Goal: Task Accomplishment & Management: Use online tool/utility

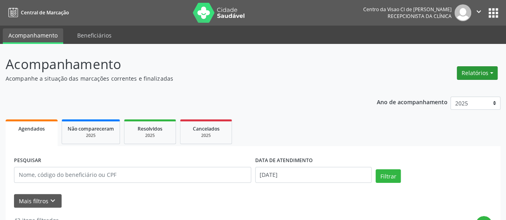
click at [466, 77] on button "Relatórios" at bounding box center [477, 73] width 41 height 14
click at [454, 88] on link "Agendamentos" at bounding box center [455, 89] width 86 height 11
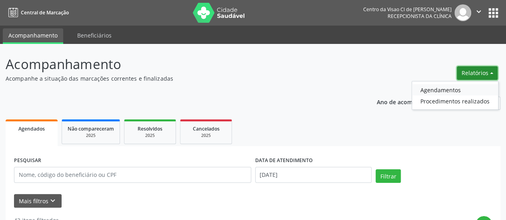
select select "8"
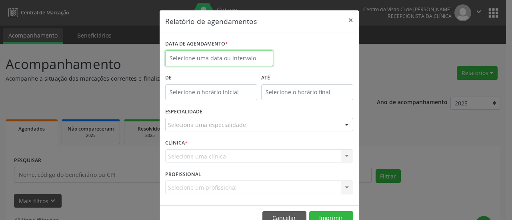
click at [247, 60] on input "text" at bounding box center [219, 58] width 108 height 16
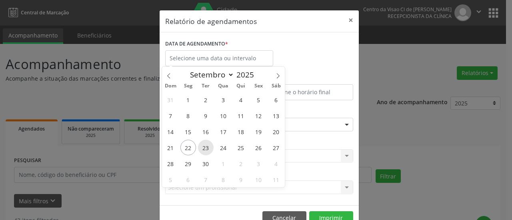
click at [210, 147] on span "23" at bounding box center [206, 148] width 16 height 16
type input "23/09/2025"
click at [210, 147] on span "23" at bounding box center [206, 148] width 16 height 16
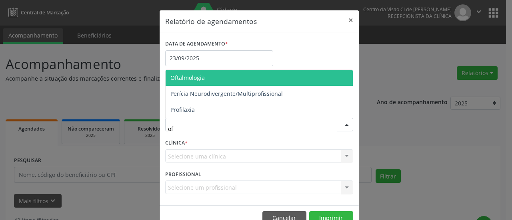
type input "oft"
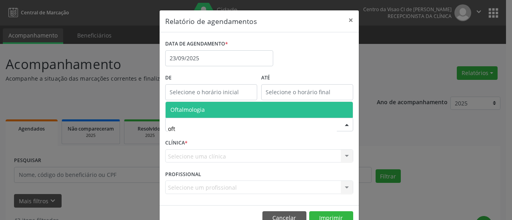
click at [197, 106] on span "Oftalmologia" at bounding box center [259, 110] width 187 height 16
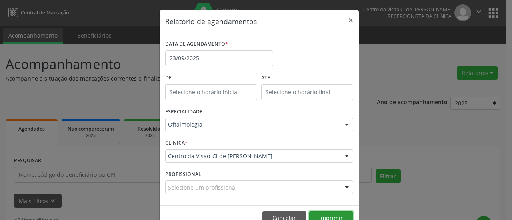
click at [322, 216] on button "Imprimir" at bounding box center [331, 219] width 44 height 14
